Goal: Find specific page/section: Find specific page/section

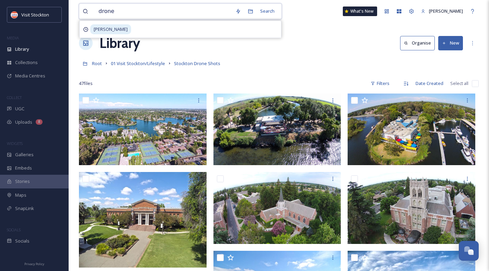
click at [140, 10] on input "drone" at bounding box center [163, 11] width 137 height 15
type input "d"
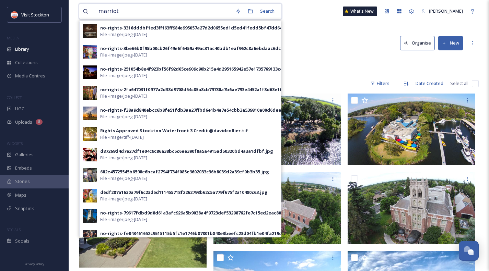
type input "marriott"
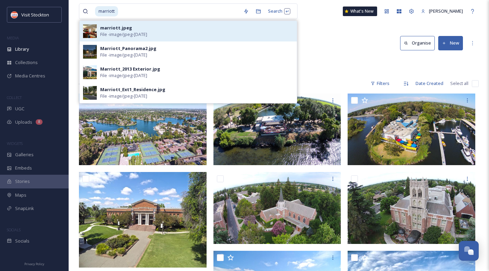
click at [114, 31] on div "marriott.jpeg" at bounding box center [116, 28] width 32 height 7
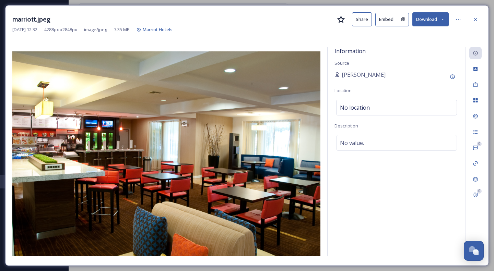
click at [119, 11] on div "marriott.jpeg Share Embed Download [DATE] 12:32 4288 px x 2848 px image/jpeg 7.…" at bounding box center [247, 135] width 484 height 261
click at [476, 20] on icon at bounding box center [475, 19] width 3 height 3
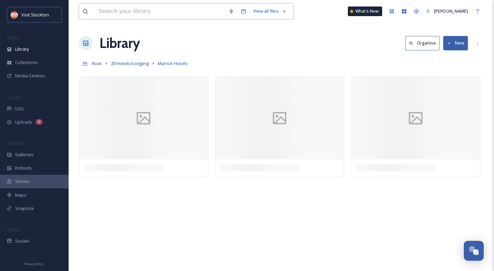
click at [163, 13] on input at bounding box center [160, 11] width 130 height 15
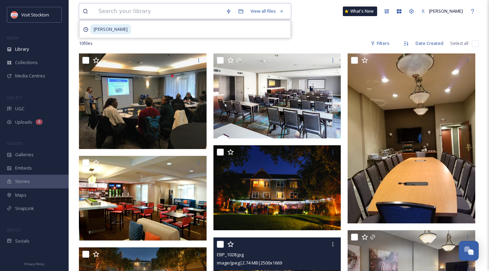
scroll to position [36, 0]
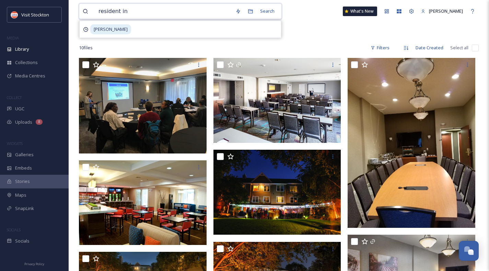
type input "resident inn"
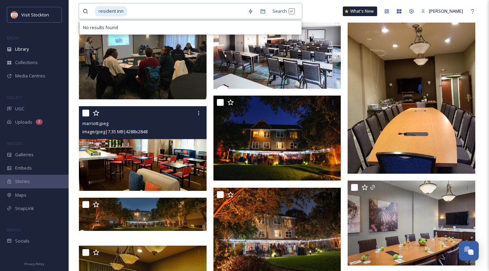
scroll to position [0, 0]
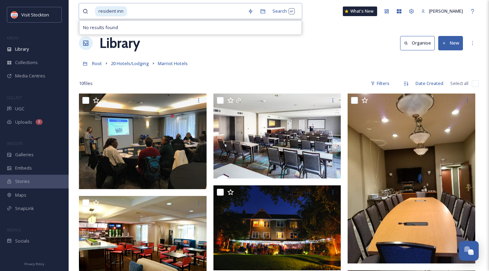
click at [117, 10] on span "resident inn" at bounding box center [111, 11] width 32 height 10
click at [128, 11] on input at bounding box center [186, 11] width 117 height 15
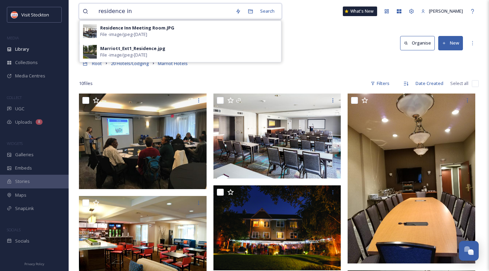
type input "residence inn"
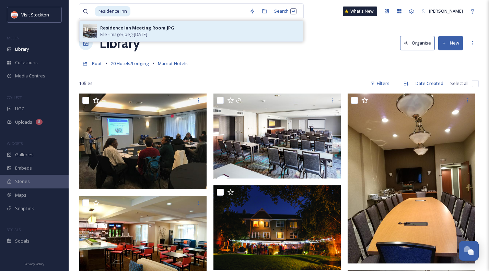
click at [128, 32] on span "File - image/jpeg - [DATE]" at bounding box center [123, 34] width 47 height 7
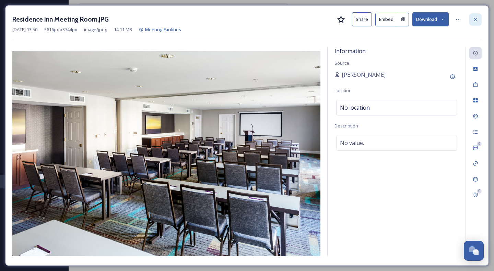
click at [480, 22] on div at bounding box center [475, 19] width 12 height 12
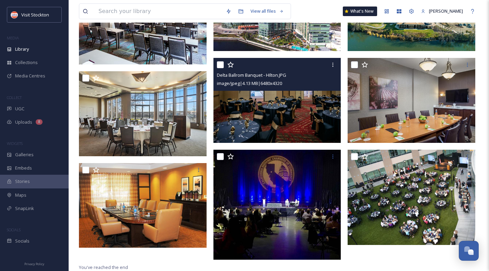
scroll to position [115, 0]
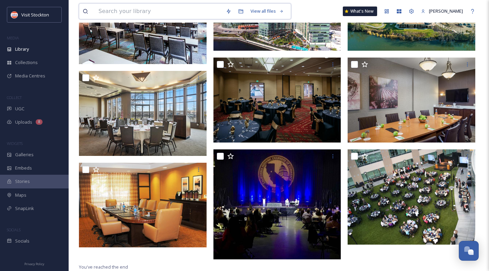
click at [128, 12] on input at bounding box center [158, 11] width 127 height 15
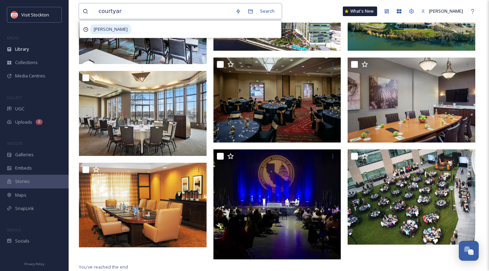
type input "courtyard"
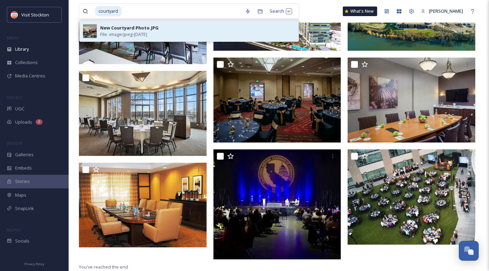
click at [129, 28] on div "New Courtyard Photo.JPG" at bounding box center [129, 28] width 58 height 7
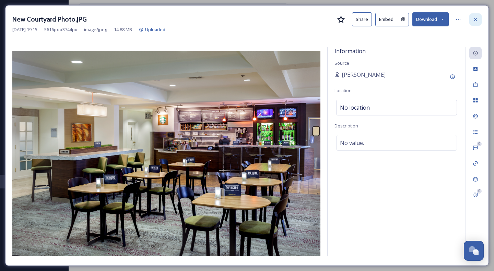
click at [477, 20] on icon at bounding box center [475, 19] width 3 height 3
